Goal: Check status: Check status

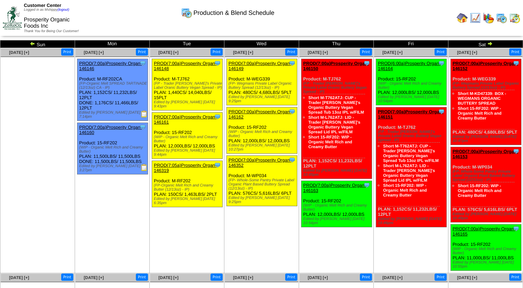
click at [514, 21] on img at bounding box center [514, 17] width 11 height 11
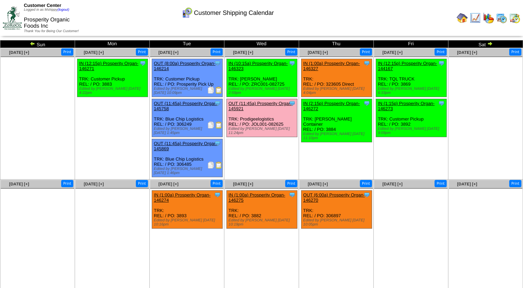
click at [35, 43] on img at bounding box center [33, 44] width 6 height 6
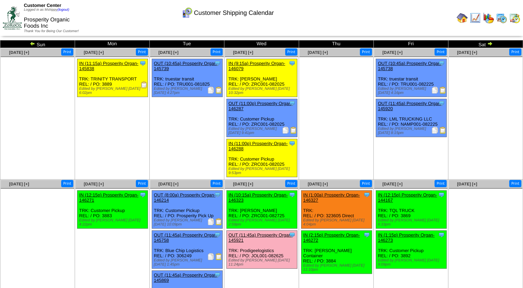
click at [31, 41] on img at bounding box center [33, 44] width 6 height 6
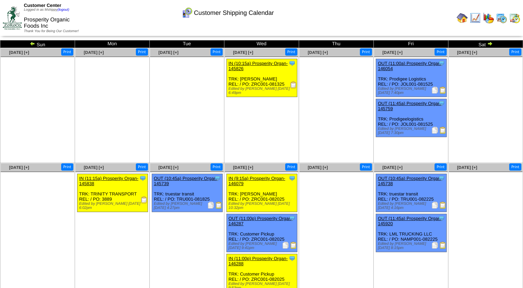
click at [443, 89] on img at bounding box center [442, 90] width 7 height 7
click at [441, 132] on img at bounding box center [442, 130] width 7 height 7
